Goal: Find specific fact: Find specific fact

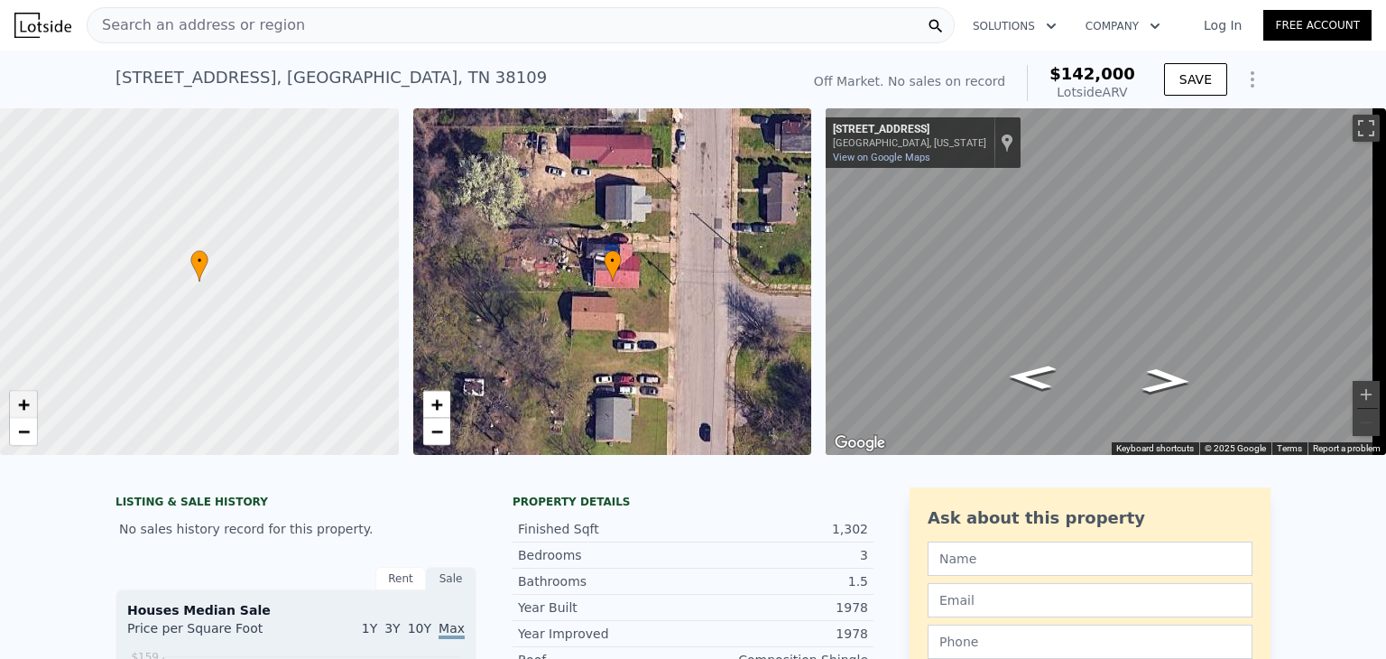
click at [22, 412] on span "+" at bounding box center [24, 404] width 12 height 23
click at [22, 404] on span "+" at bounding box center [24, 404] width 12 height 23
click at [23, 434] on span "−" at bounding box center [24, 431] width 12 height 23
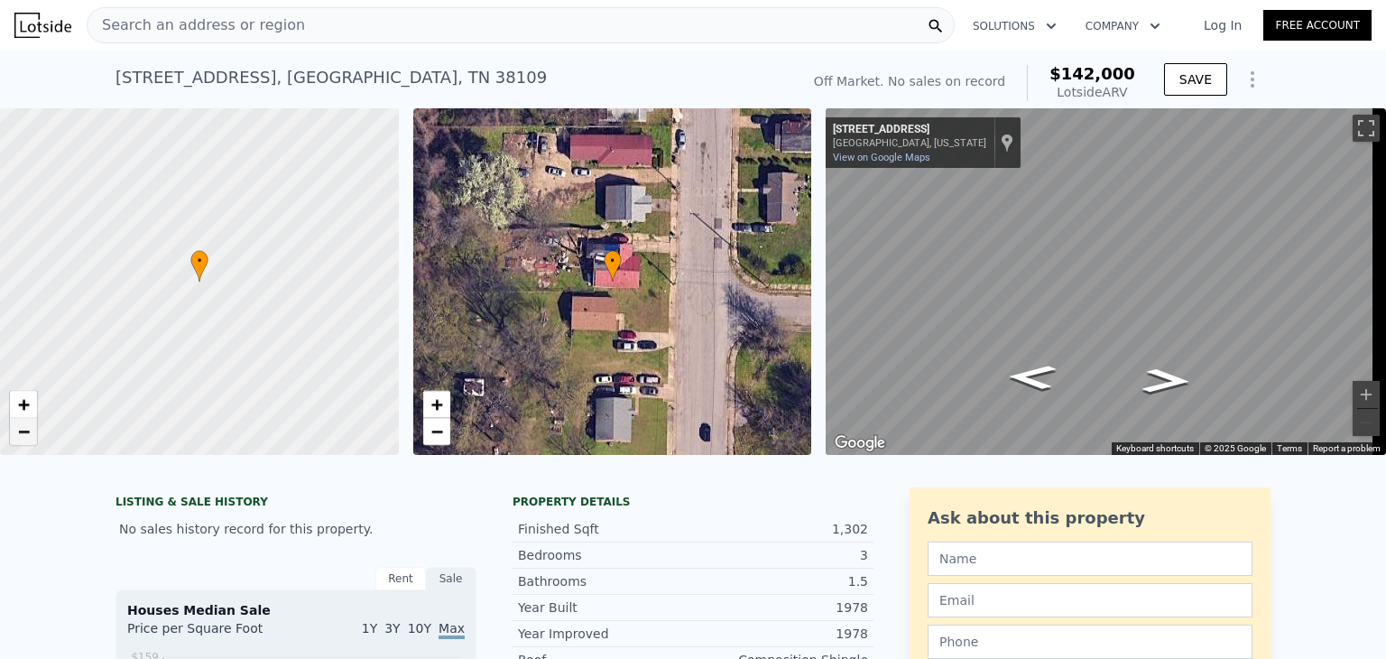
click at [23, 434] on span "−" at bounding box center [24, 431] width 12 height 23
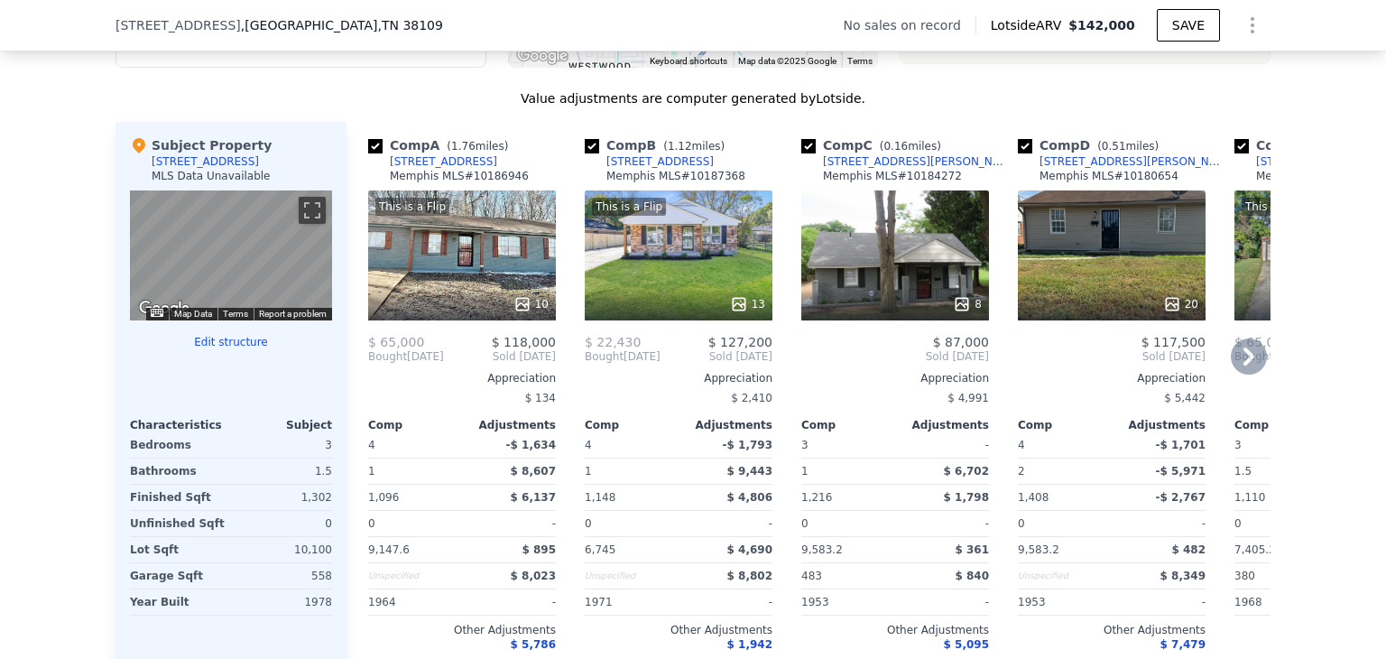
scroll to position [1771, 0]
click at [1243, 365] on icon at bounding box center [1248, 356] width 11 height 18
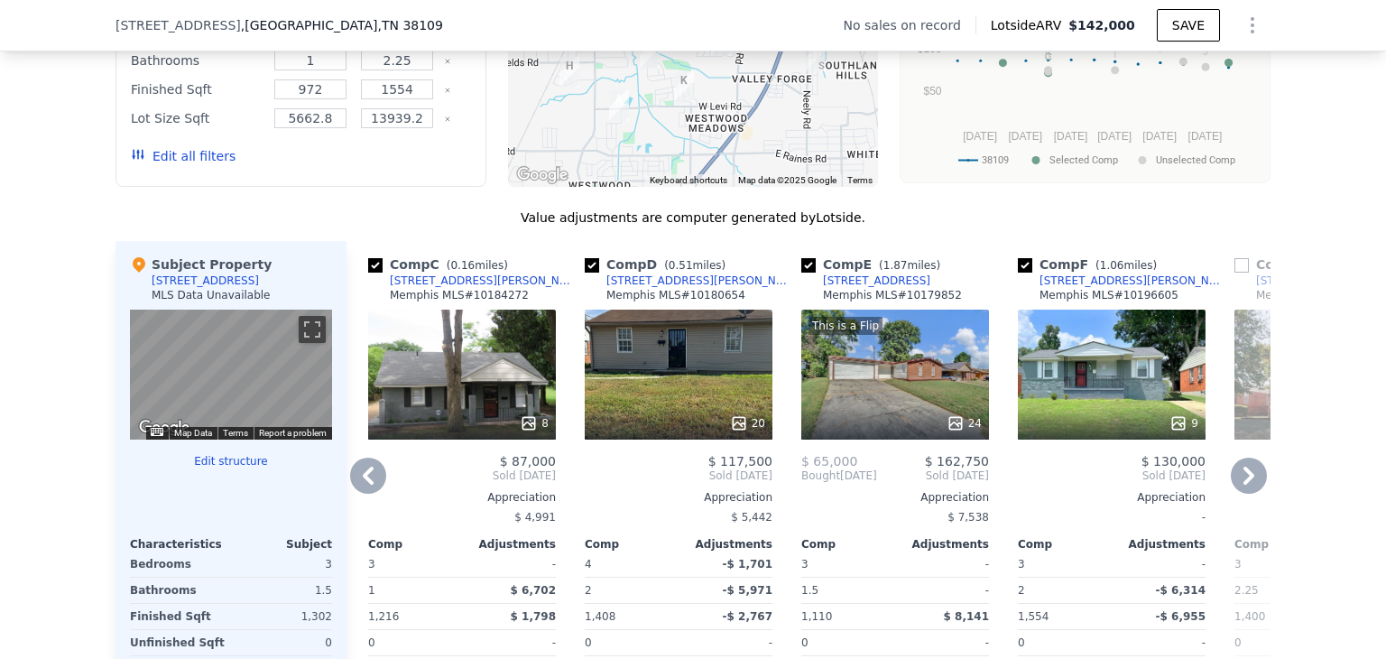
scroll to position [1653, 0]
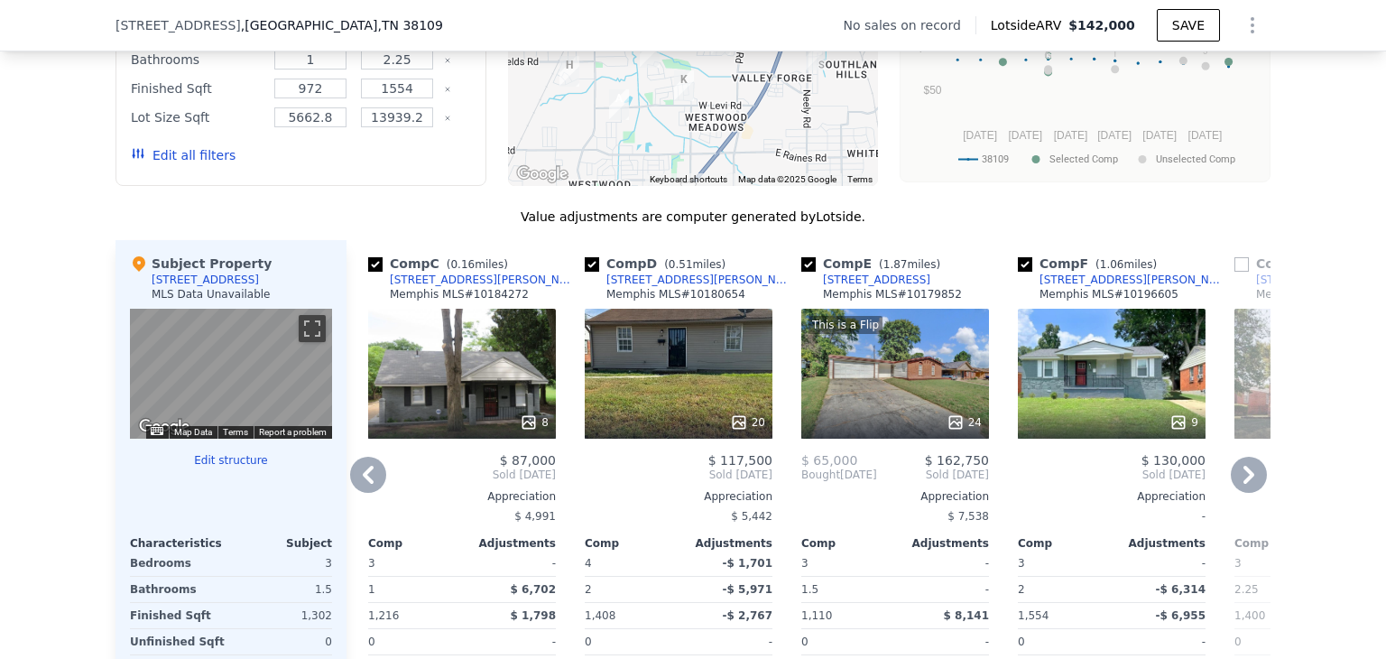
click at [363, 484] on icon at bounding box center [368, 475] width 11 height 18
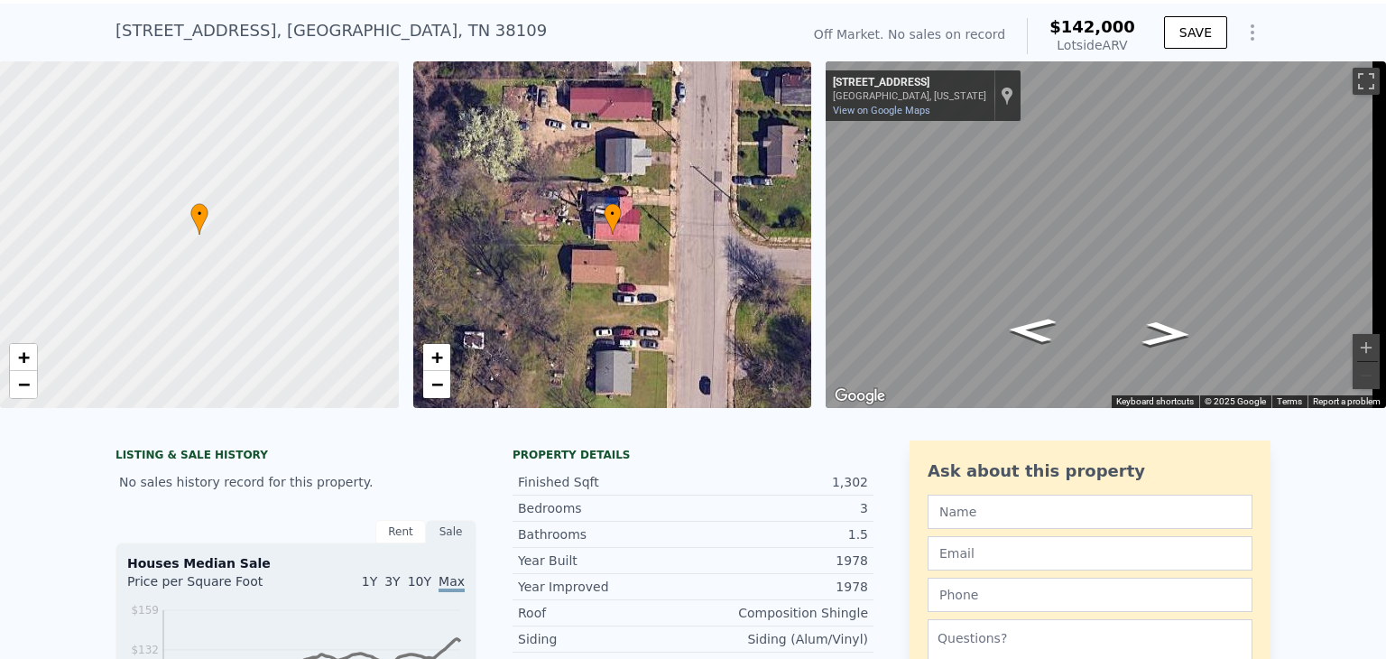
scroll to position [47, 0]
click at [564, 249] on div "• + − • + − ← Move left → Move right ↑ Move up ↓ Move down + Zoom in - Zoom out…" at bounding box center [693, 234] width 1386 height 346
click at [1385, 239] on div "Search an address or region Solutions Company Open main menu Log In Free Accoun…" at bounding box center [693, 329] width 1386 height 659
click at [682, 185] on div "• + − • + − ← Move left → Move right ↑ Move up ↓ Move down + Zoom in - Zoom out…" at bounding box center [693, 234] width 1386 height 346
click at [818, 258] on div "← Move left → Move right ↑ Move up ↓ Move down + Zoom in - Zoom out [STREET_ADD…" at bounding box center [1098, 234] width 560 height 346
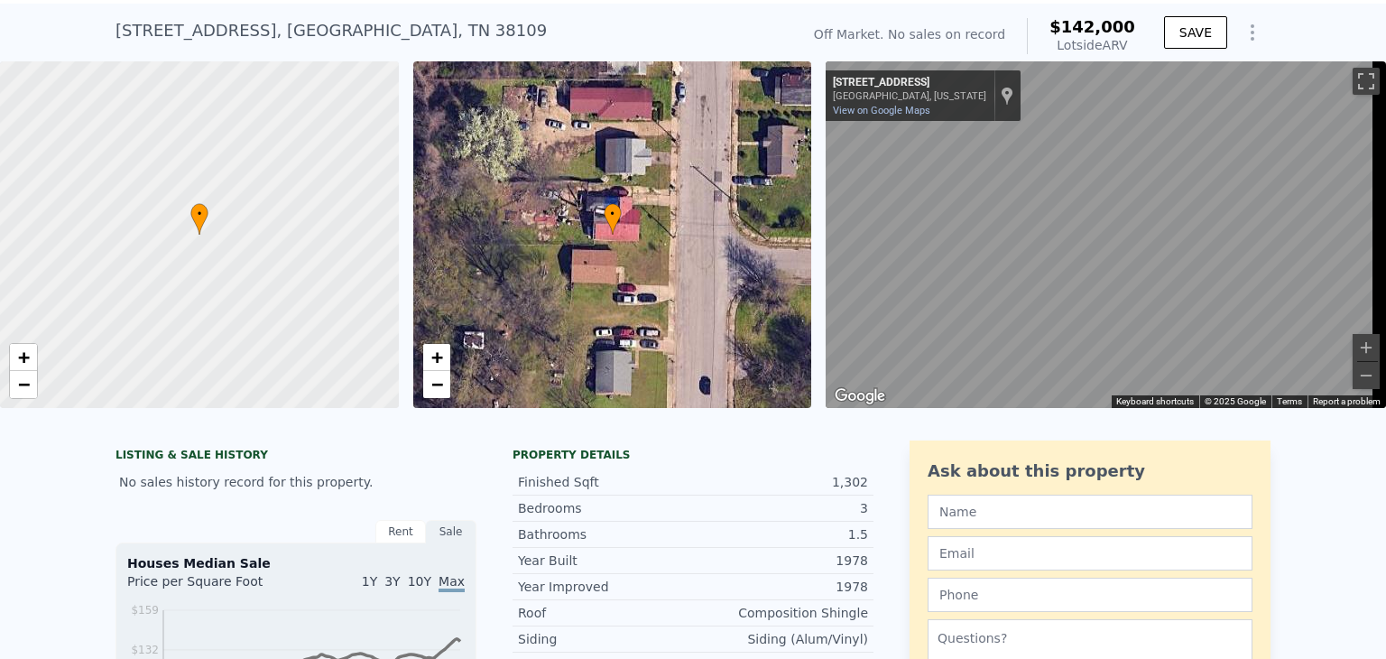
click at [653, 351] on div "• + − • + − ← Move left → Move right ↑ Move up ↓ Move down + Zoom in - Zoom out…" at bounding box center [693, 234] width 1386 height 346
click at [1353, 346] on button "Zoom in" at bounding box center [1366, 347] width 27 height 27
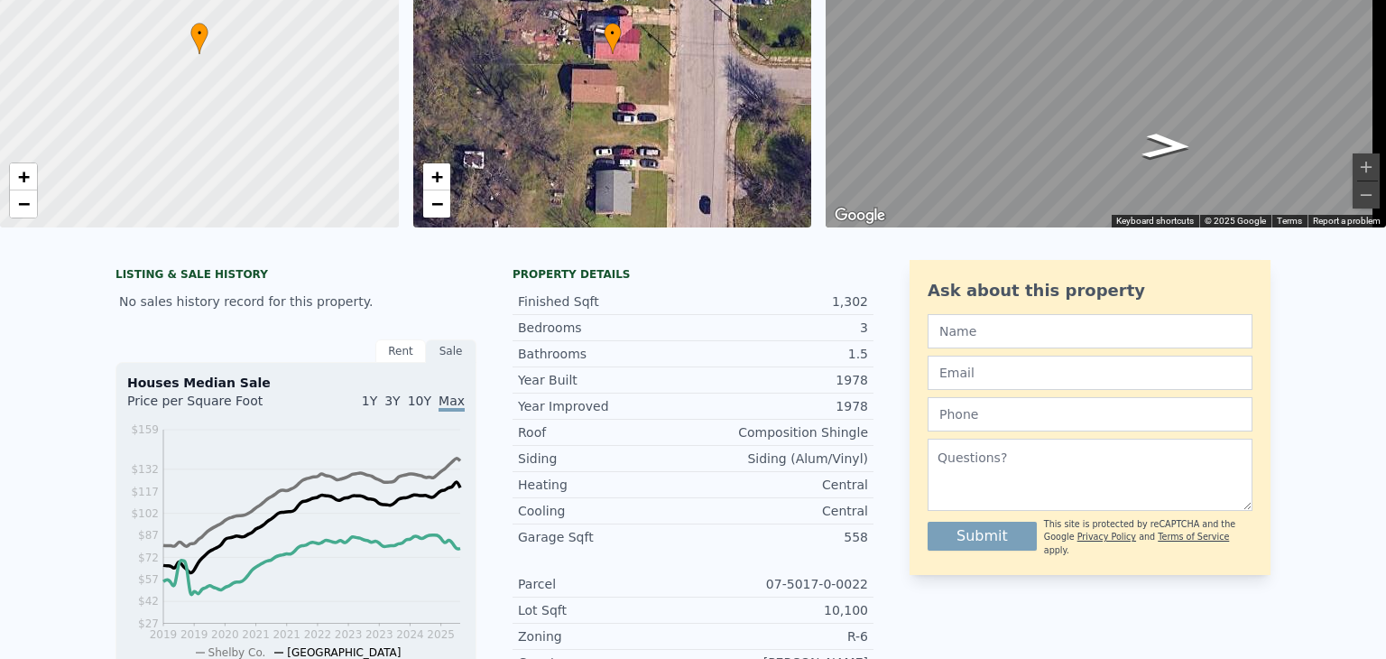
scroll to position [0, 0]
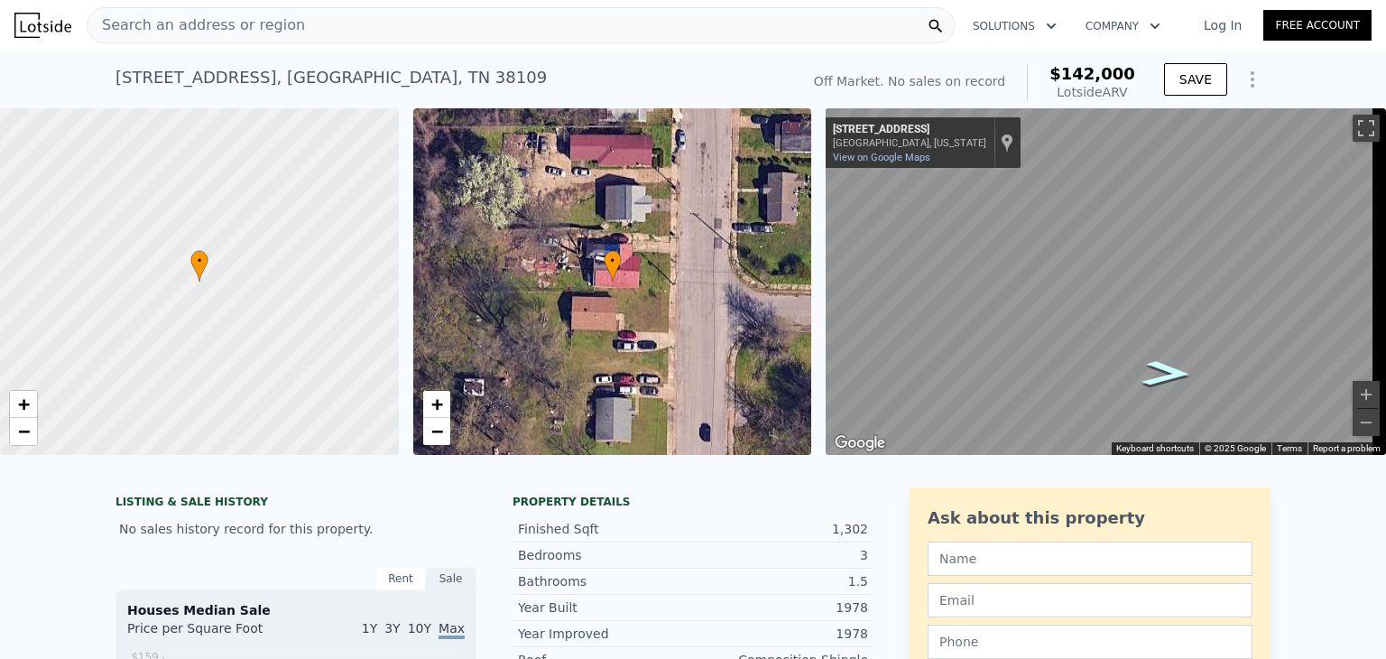
click at [1154, 376] on icon "Go South, Ford Rd" at bounding box center [1167, 374] width 90 height 38
click at [1160, 375] on icon "Go South, Ford Rd" at bounding box center [1167, 374] width 90 height 38
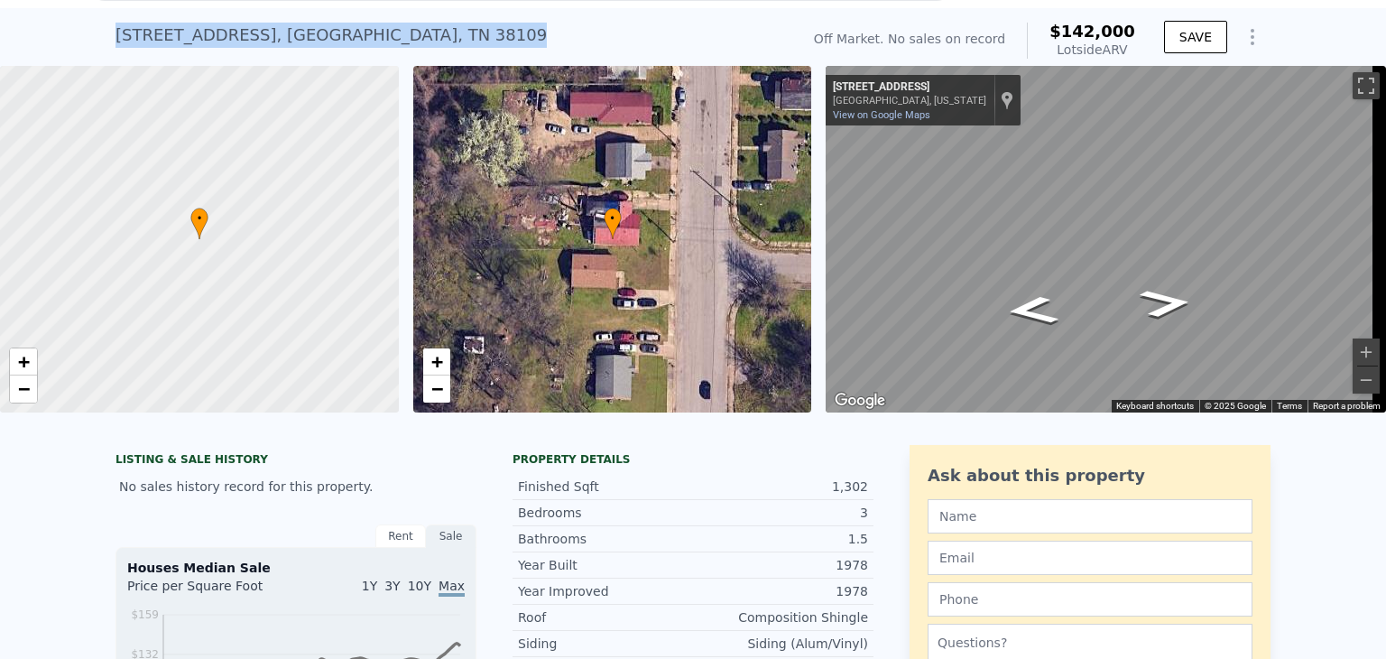
drag, startPoint x: 363, startPoint y: 34, endPoint x: 108, endPoint y: 30, distance: 254.5
click at [115, 30] on div "[STREET_ADDRESS] No sales on record (~ARV $142k )" at bounding box center [453, 40] width 677 height 51
copy div "[STREET_ADDRESS]"
